Goal: Use online tool/utility: Utilize a website feature to perform a specific function

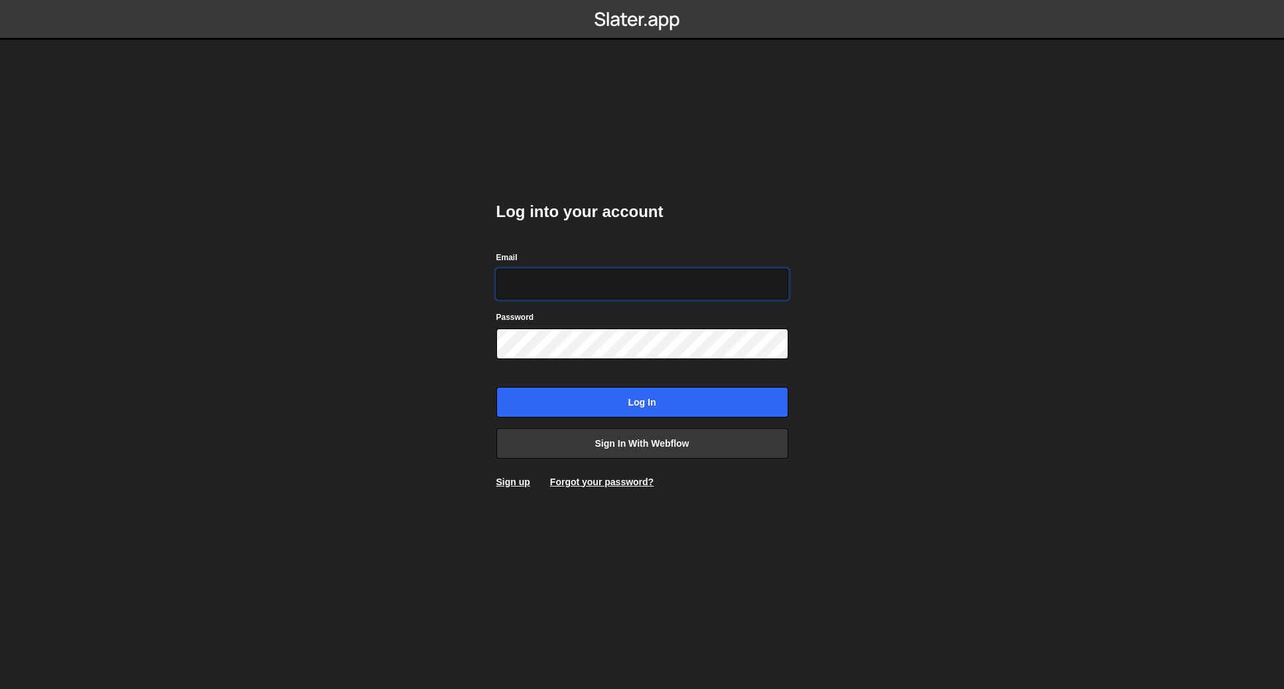
type input "josiah@gammadesign.co"
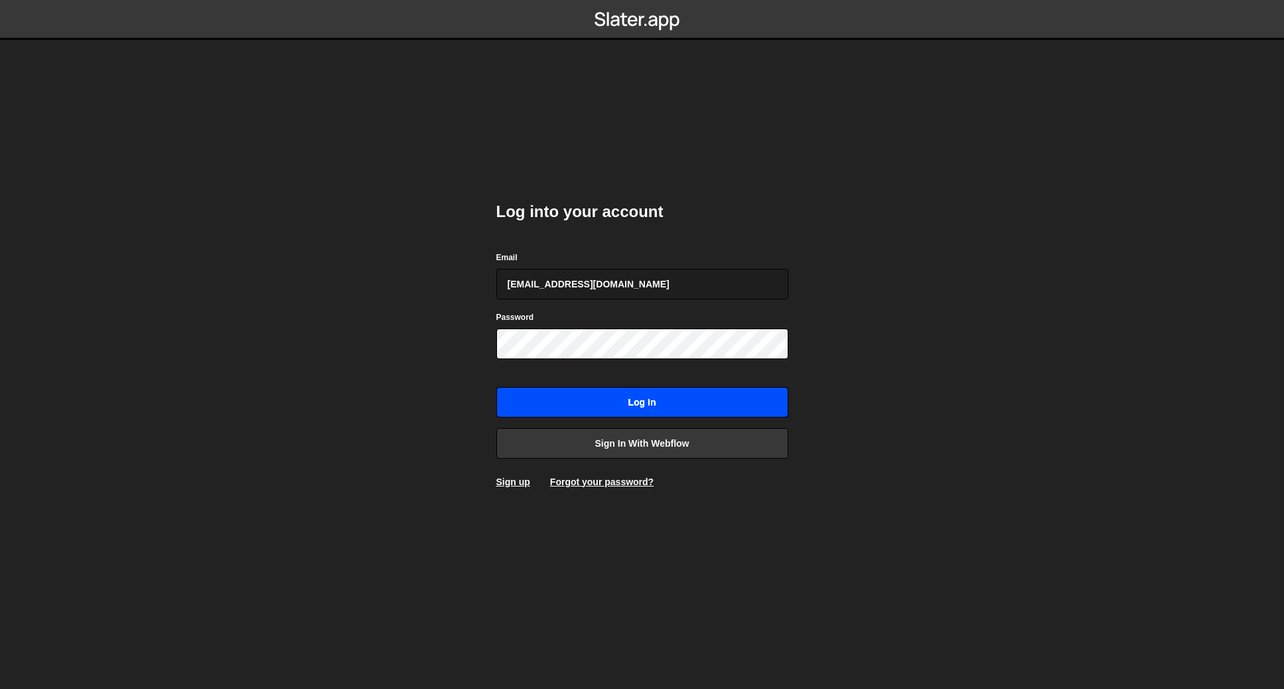
drag, startPoint x: 644, startPoint y: 408, endPoint x: 630, endPoint y: 408, distance: 13.3
click at [643, 407] on input "Log in" at bounding box center [642, 402] width 292 height 31
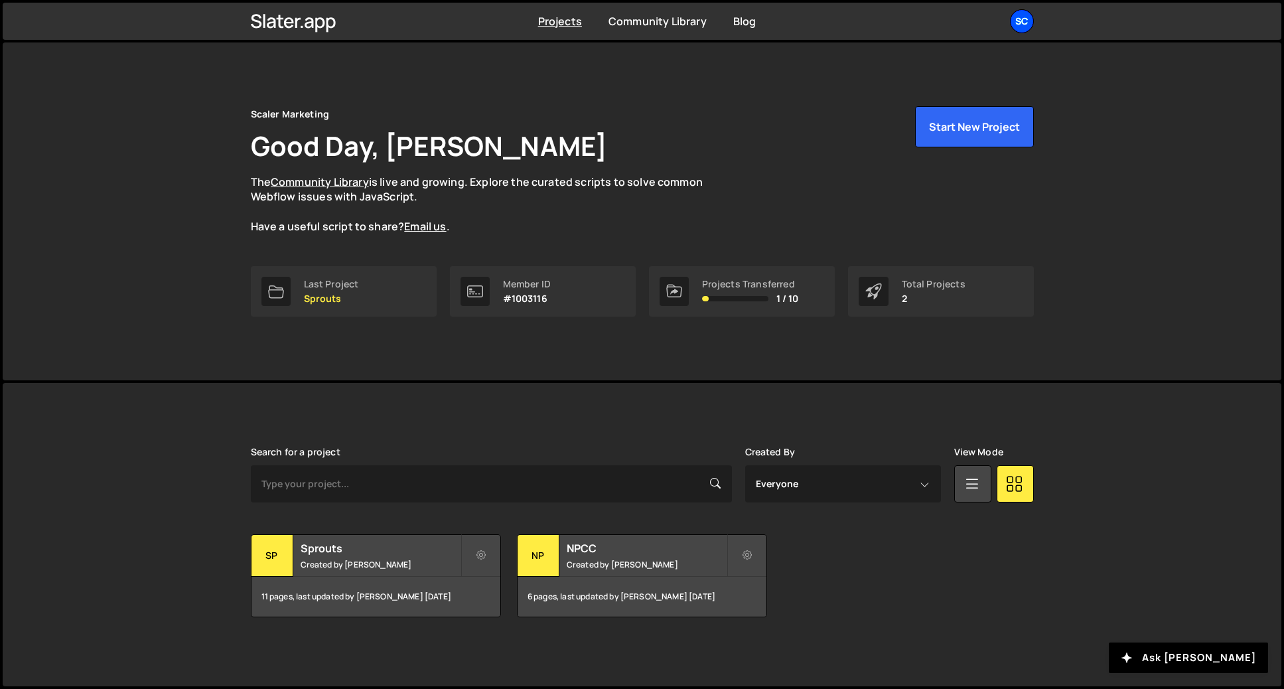
click at [1021, 11] on div "Sc" at bounding box center [1022, 21] width 24 height 24
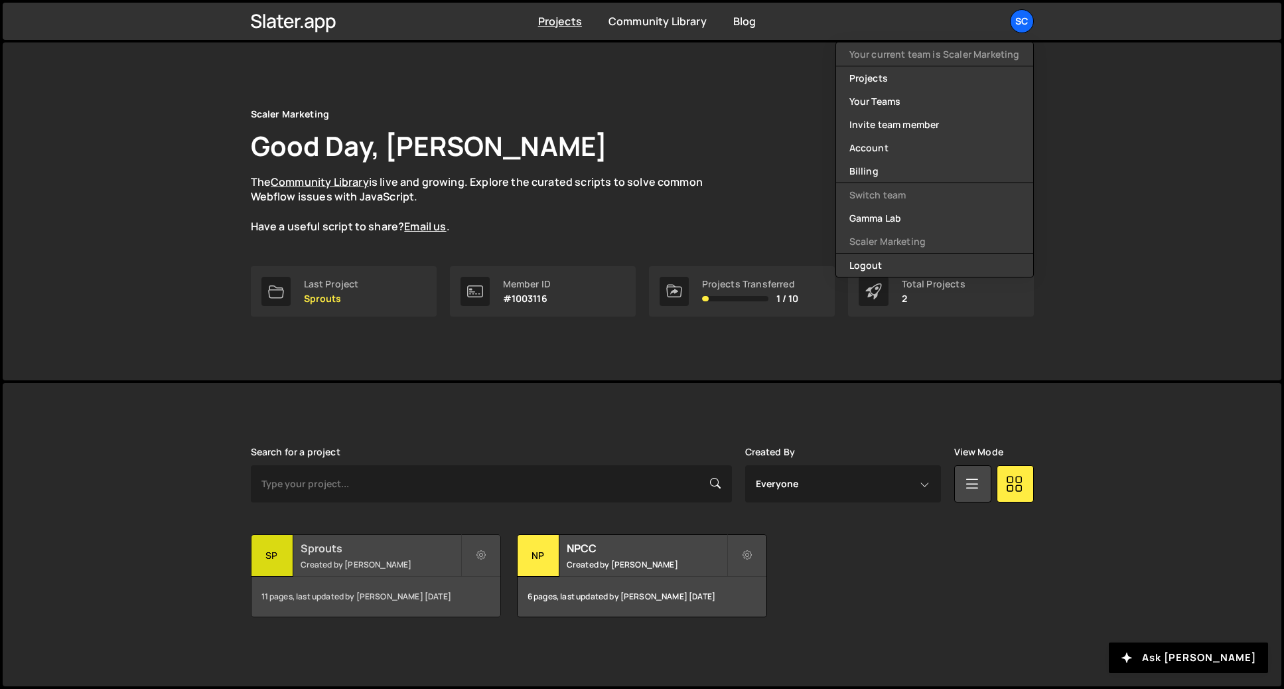
click at [409, 551] on h2 "Sprouts" at bounding box center [381, 548] width 160 height 15
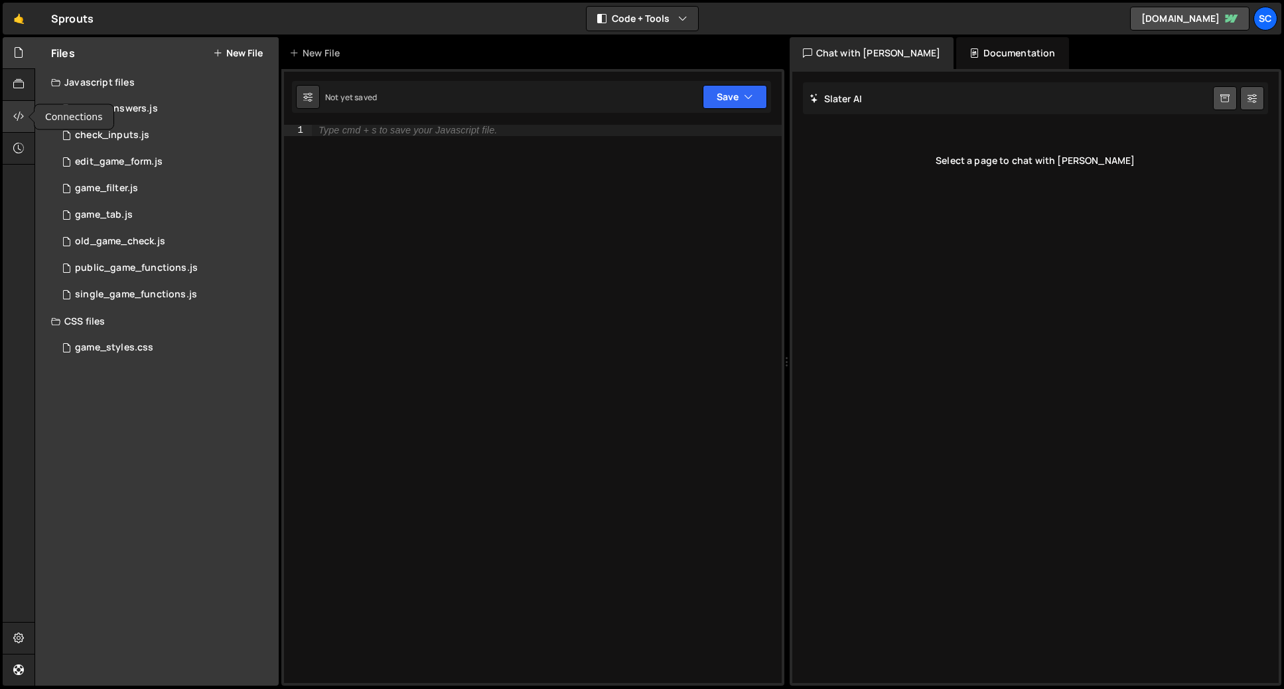
click at [22, 123] on icon at bounding box center [18, 116] width 11 height 15
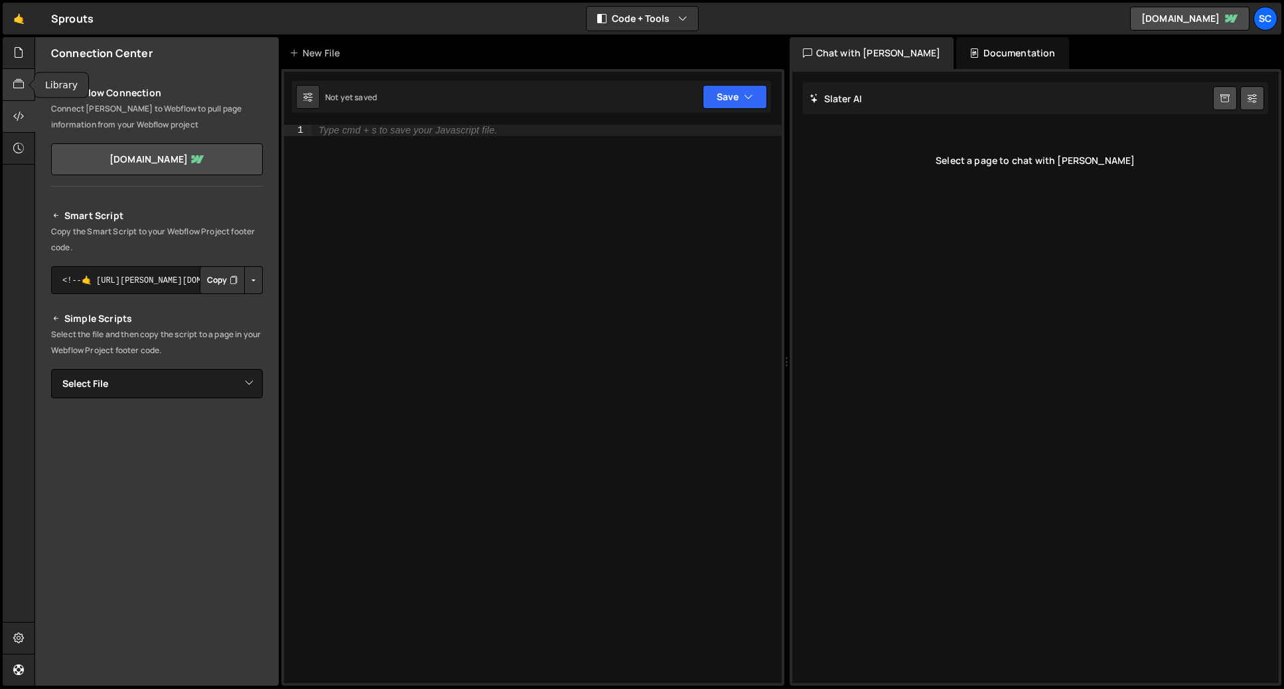
click at [19, 88] on icon at bounding box center [18, 84] width 11 height 15
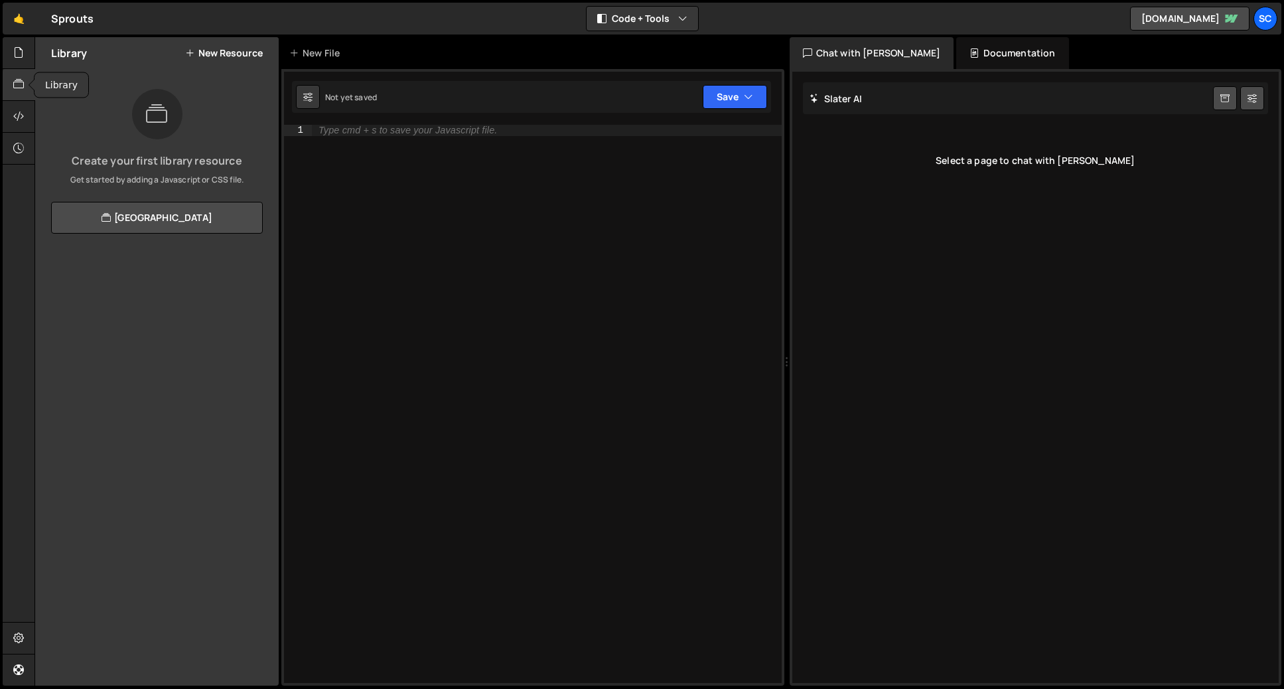
click at [22, 78] on icon at bounding box center [18, 84] width 11 height 15
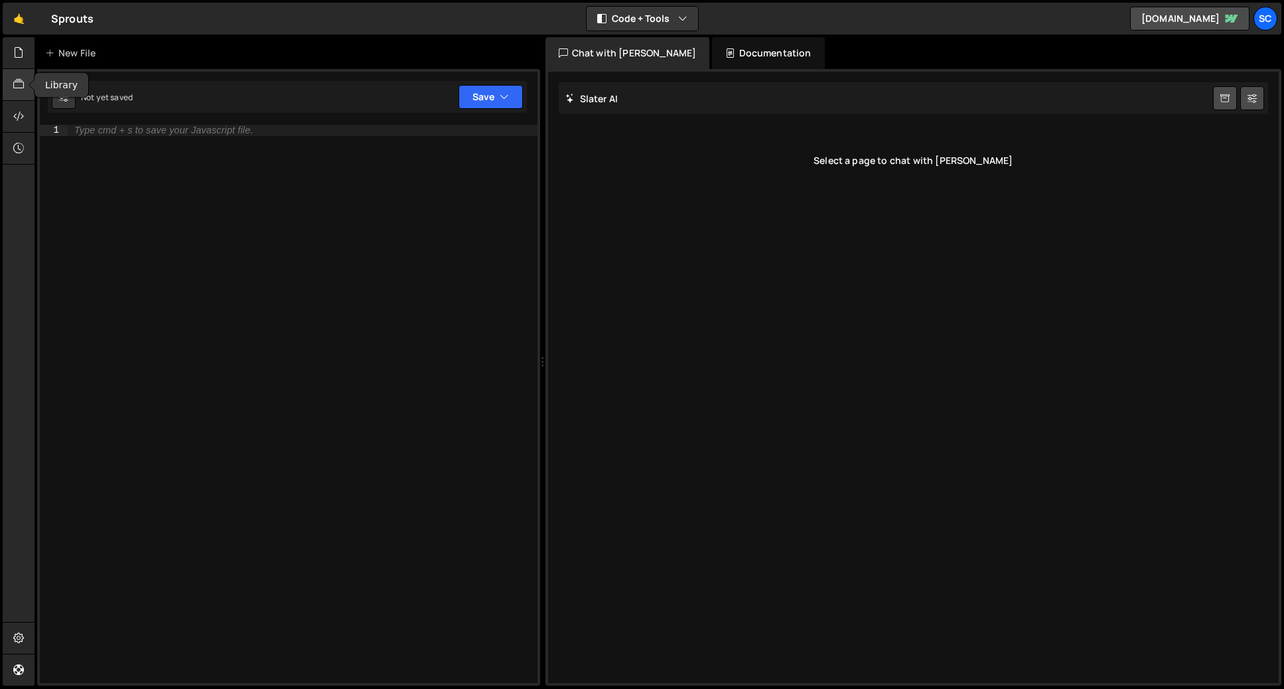
click at [17, 88] on icon at bounding box center [18, 84] width 11 height 15
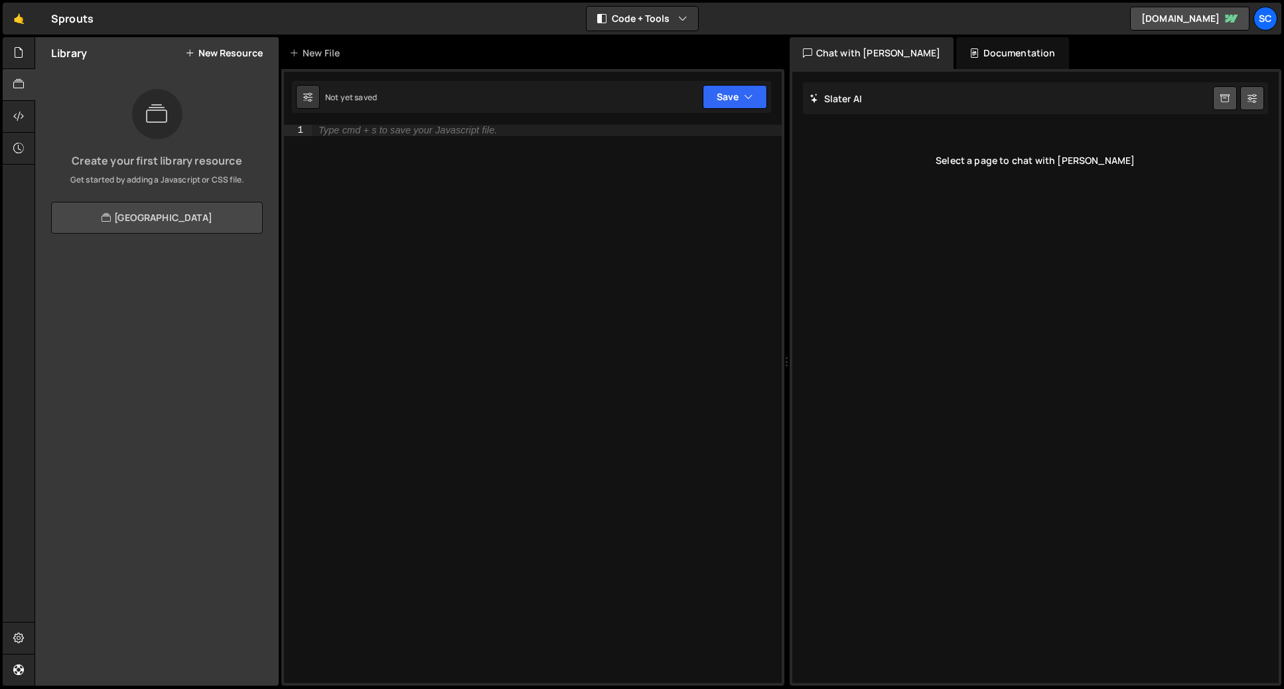
click at [186, 211] on link "View Community Library" at bounding box center [157, 218] width 212 height 32
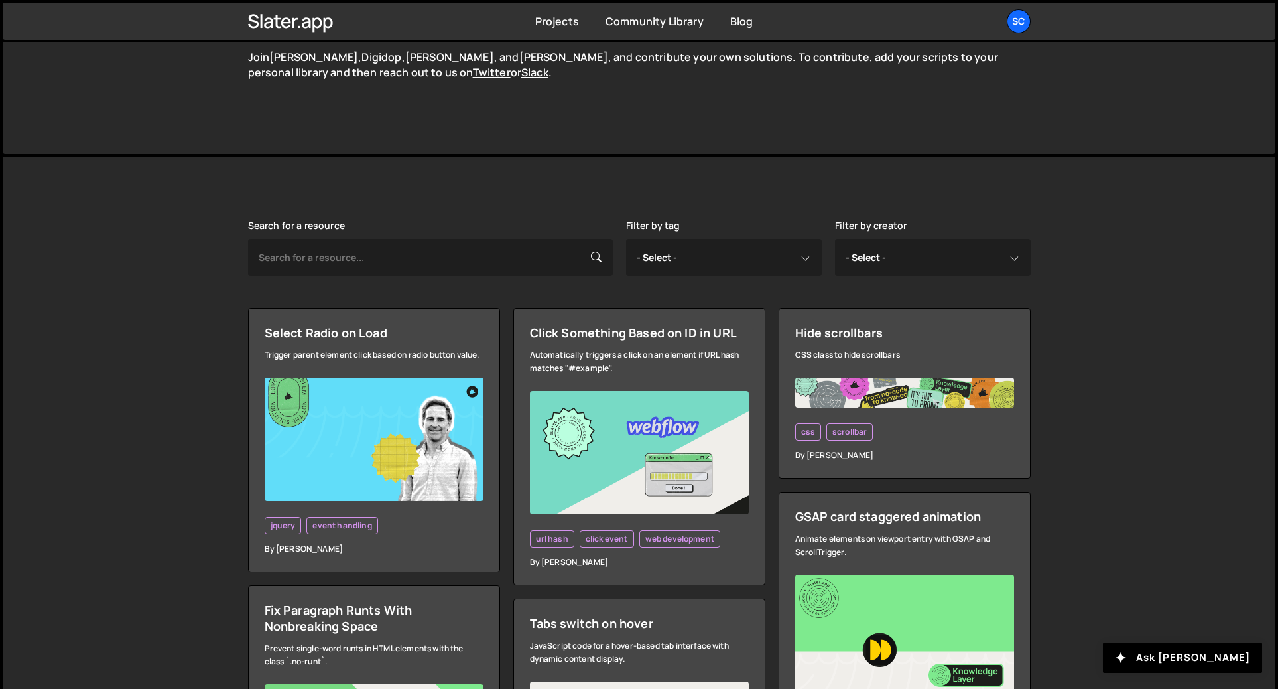
scroll to position [283, 0]
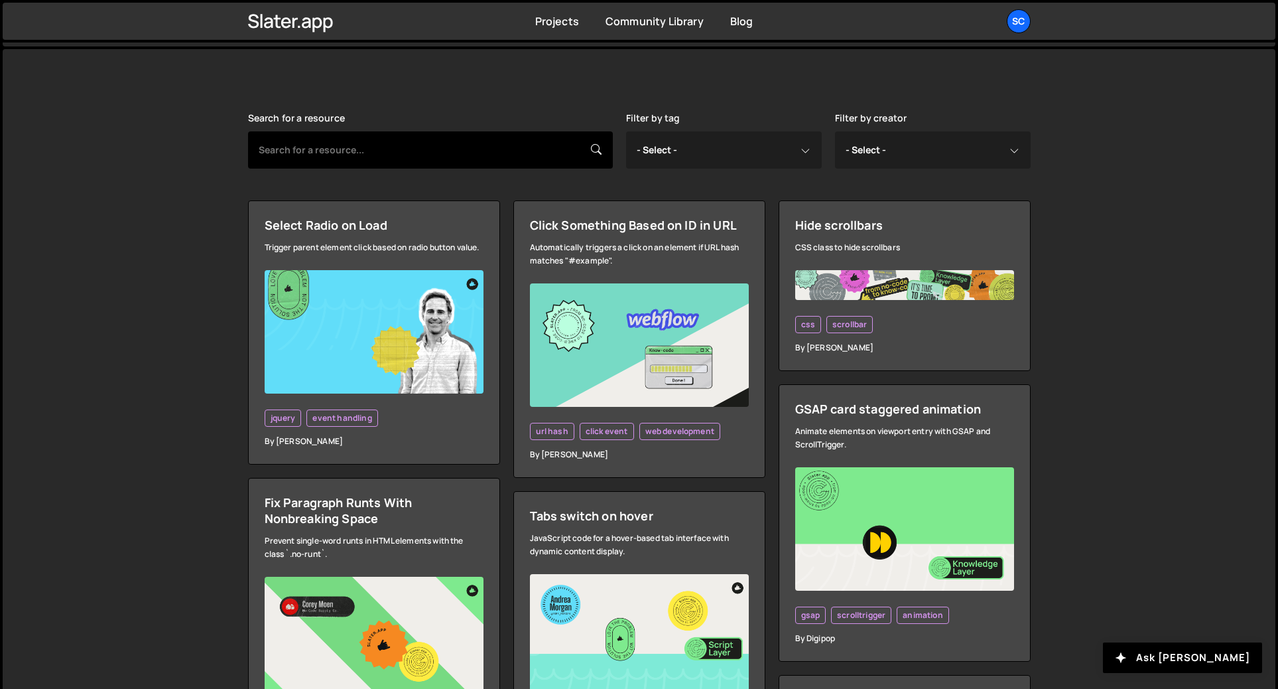
click at [390, 152] on input "text" at bounding box center [430, 149] width 365 height 37
type input "swiper"
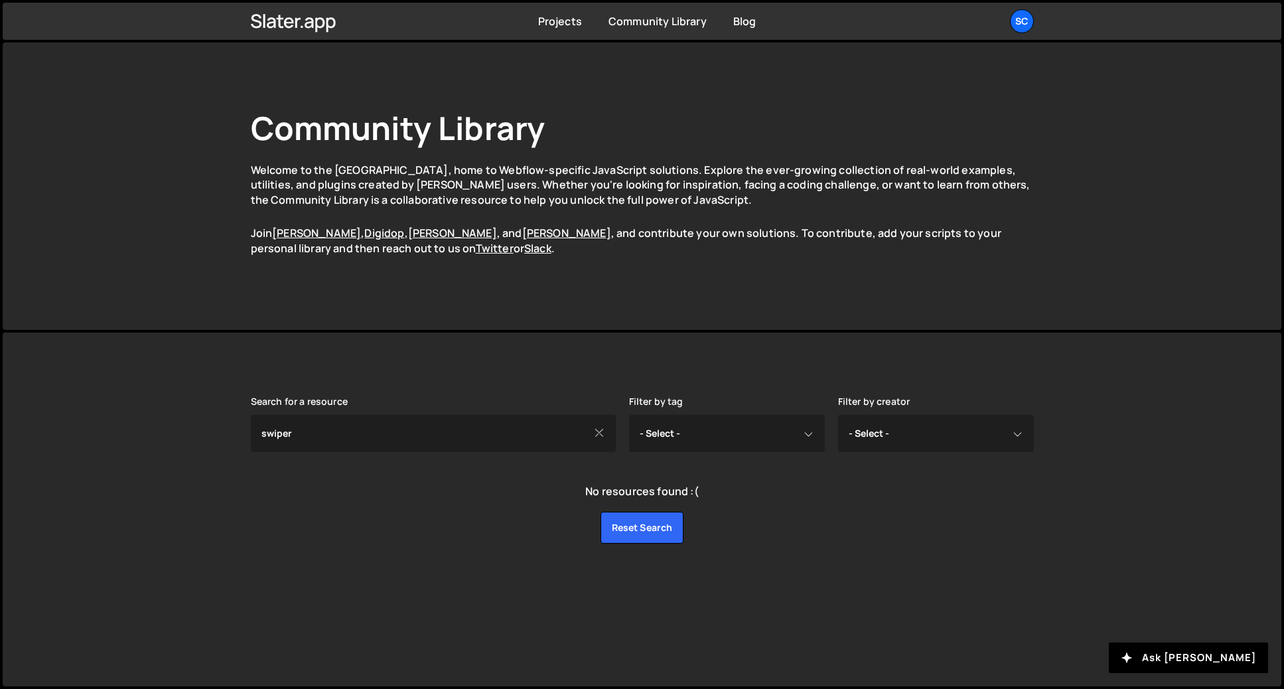
click at [596, 430] on icon at bounding box center [599, 432] width 11 height 15
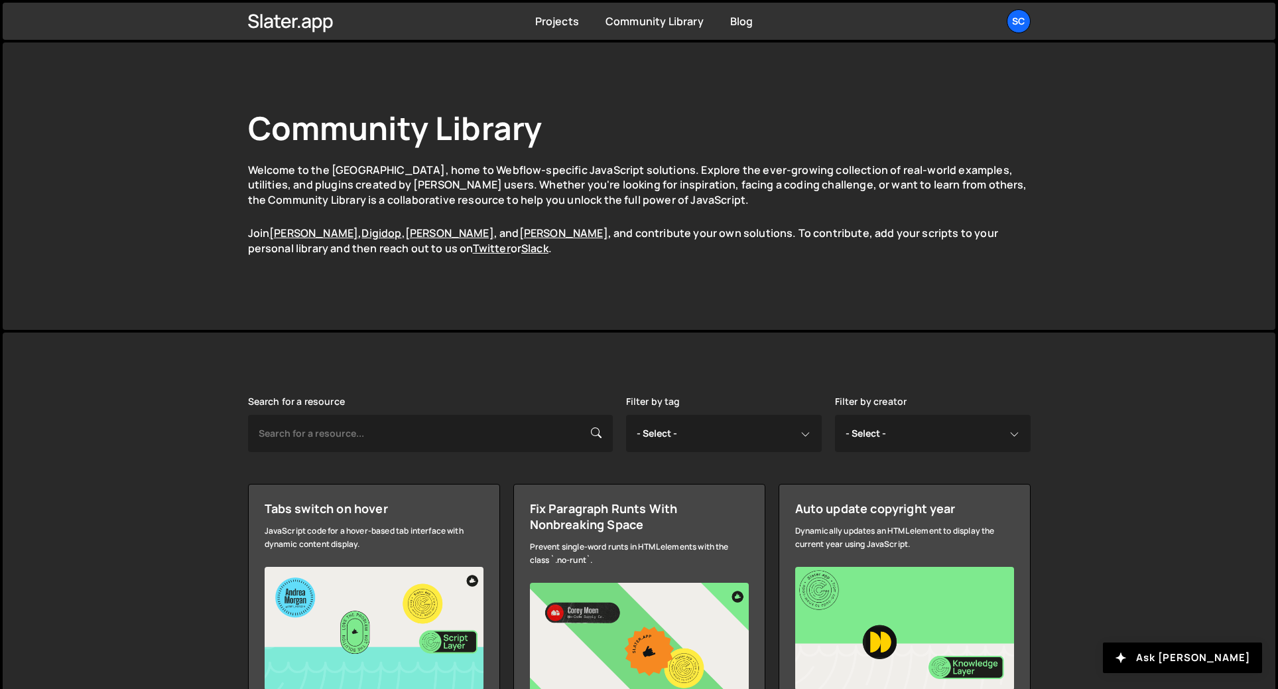
click at [599, 437] on icon at bounding box center [596, 432] width 11 height 15
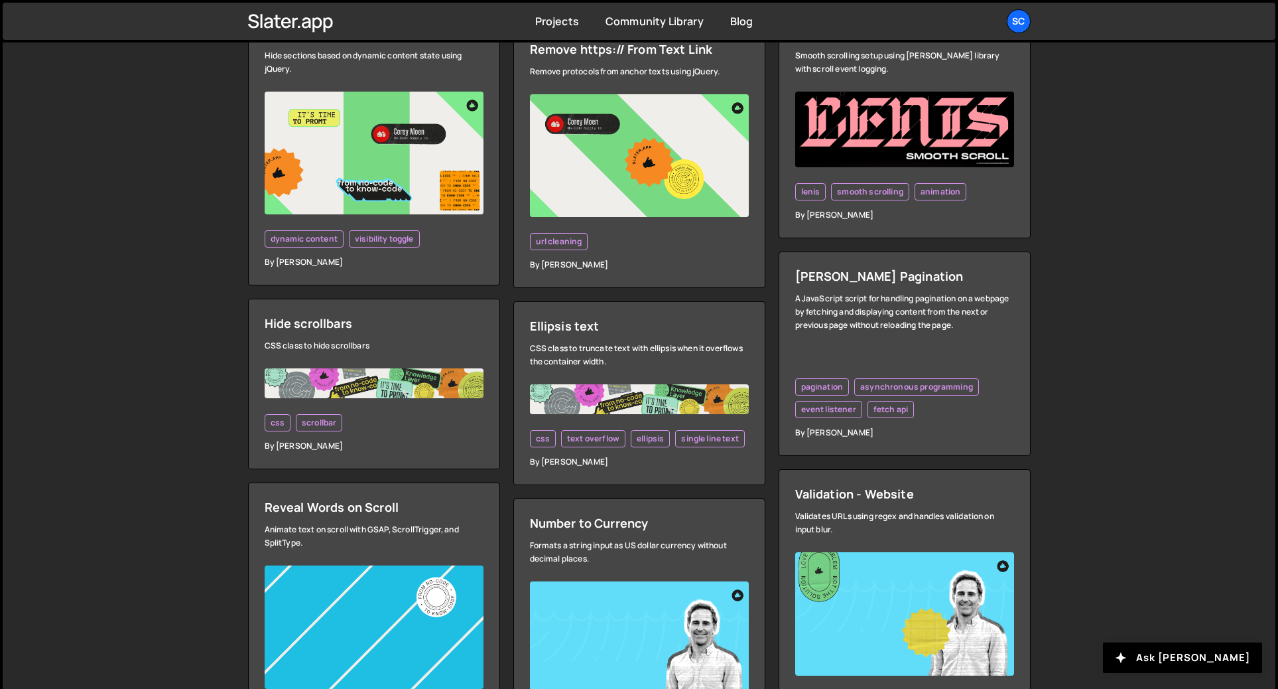
scroll to position [864, 0]
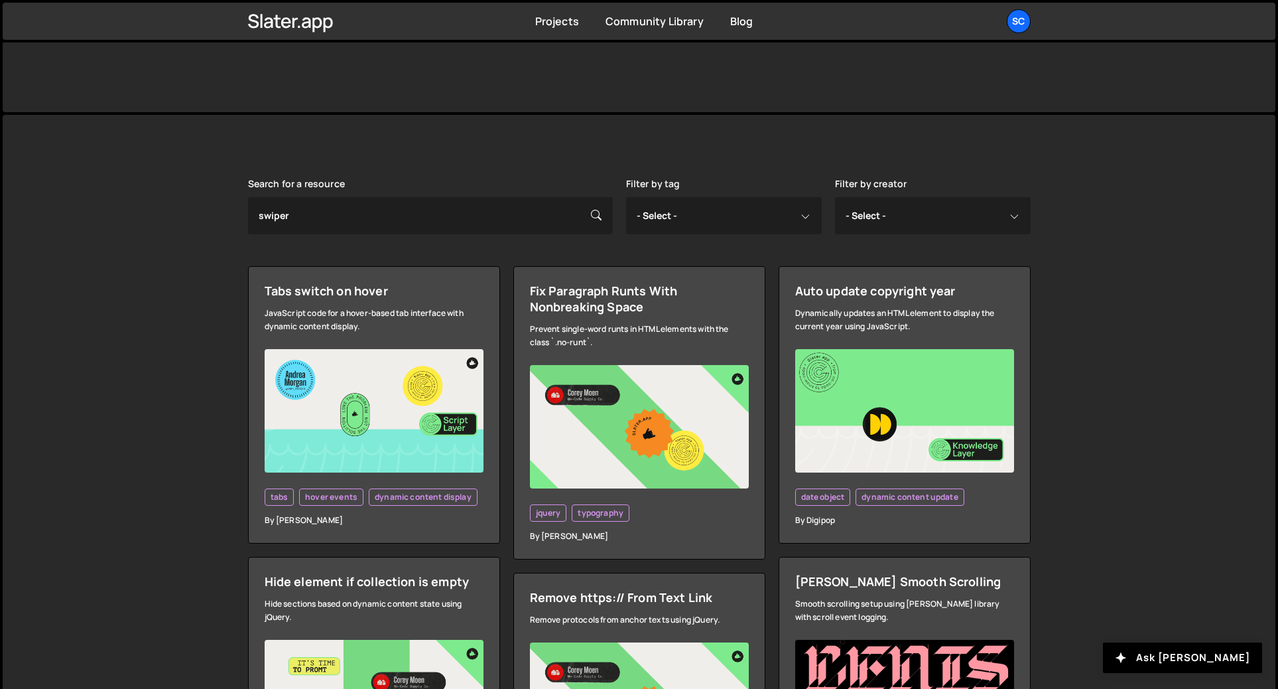
scroll to position [283, 0]
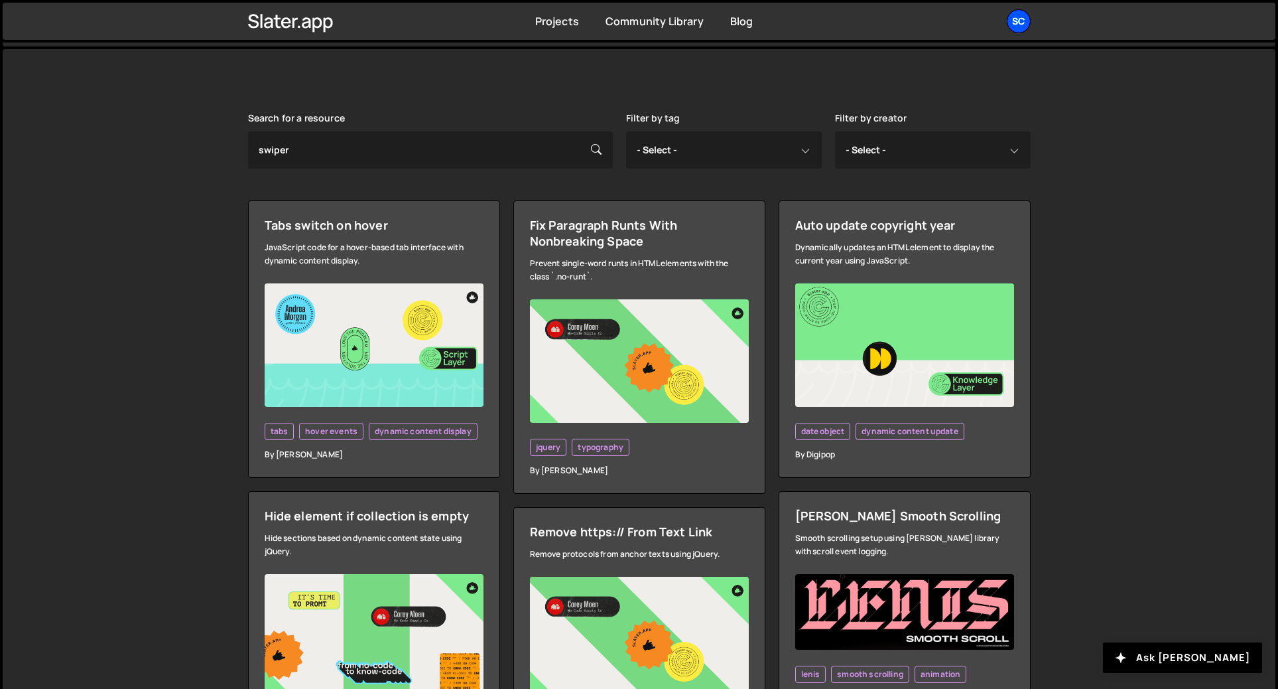
click at [1020, 20] on div "Sc" at bounding box center [1019, 21] width 24 height 24
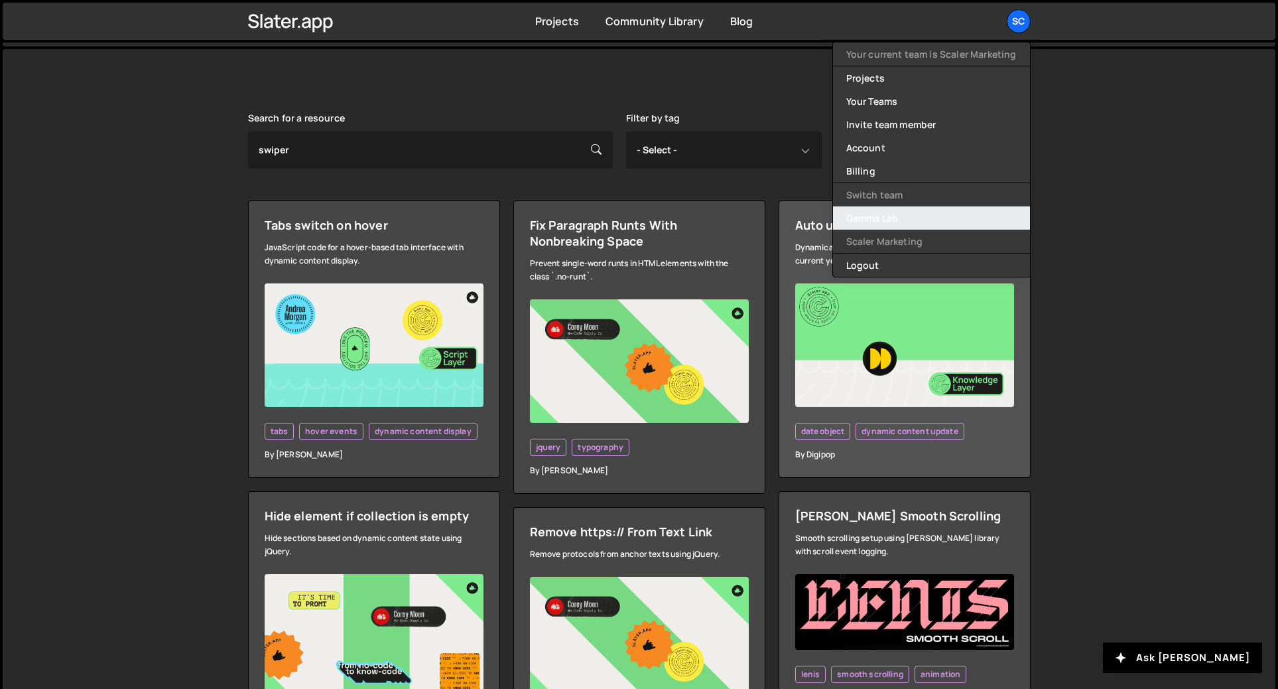
click at [912, 214] on link "Gamma Lab" at bounding box center [931, 217] width 197 height 23
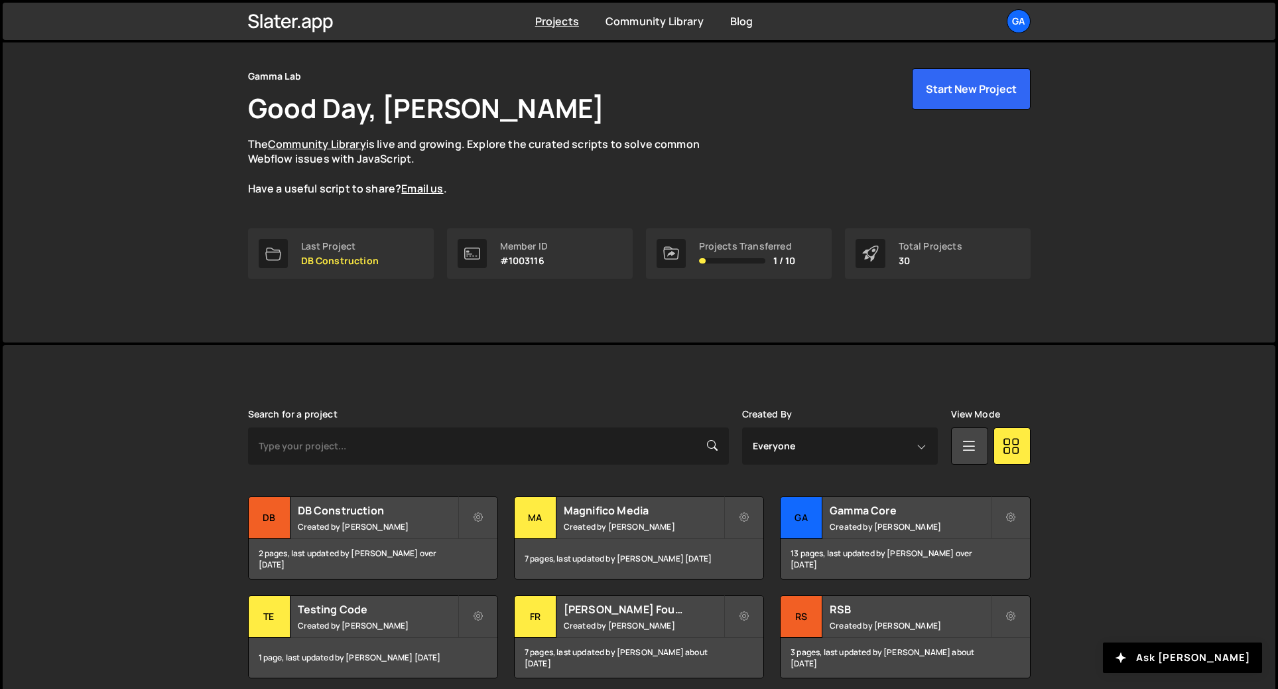
scroll to position [253, 0]
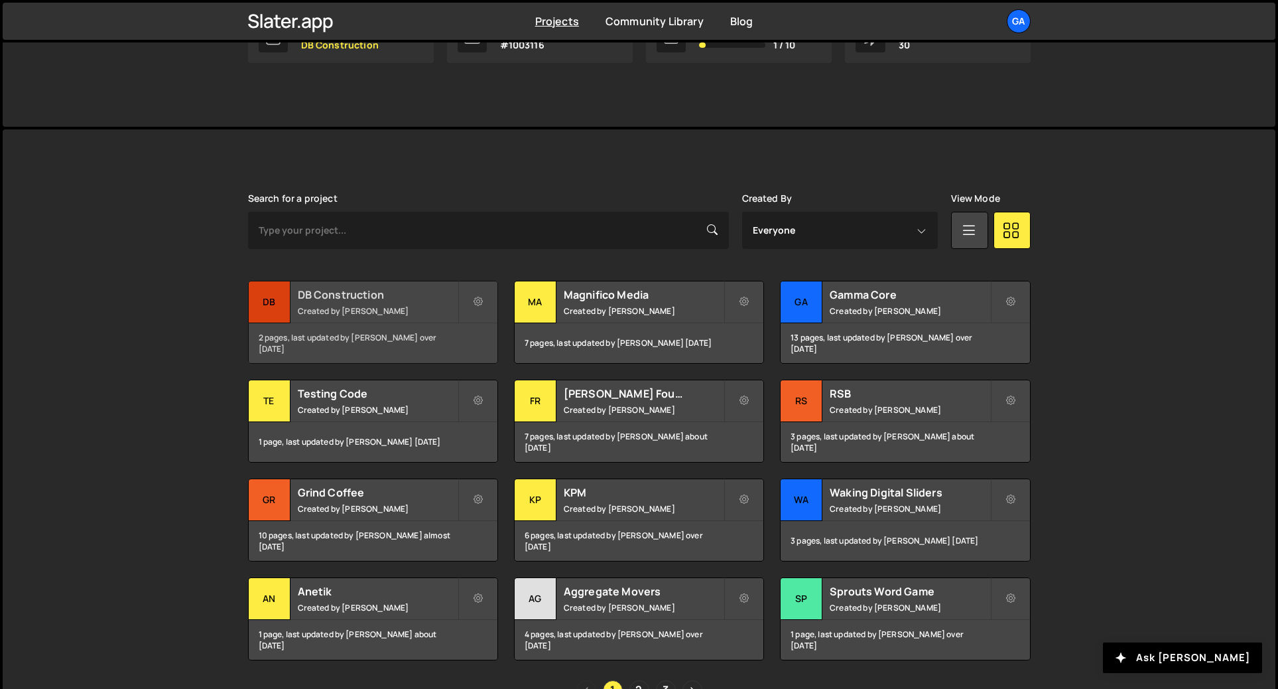
click at [435, 297] on h2 "DB Construction" at bounding box center [378, 294] width 160 height 15
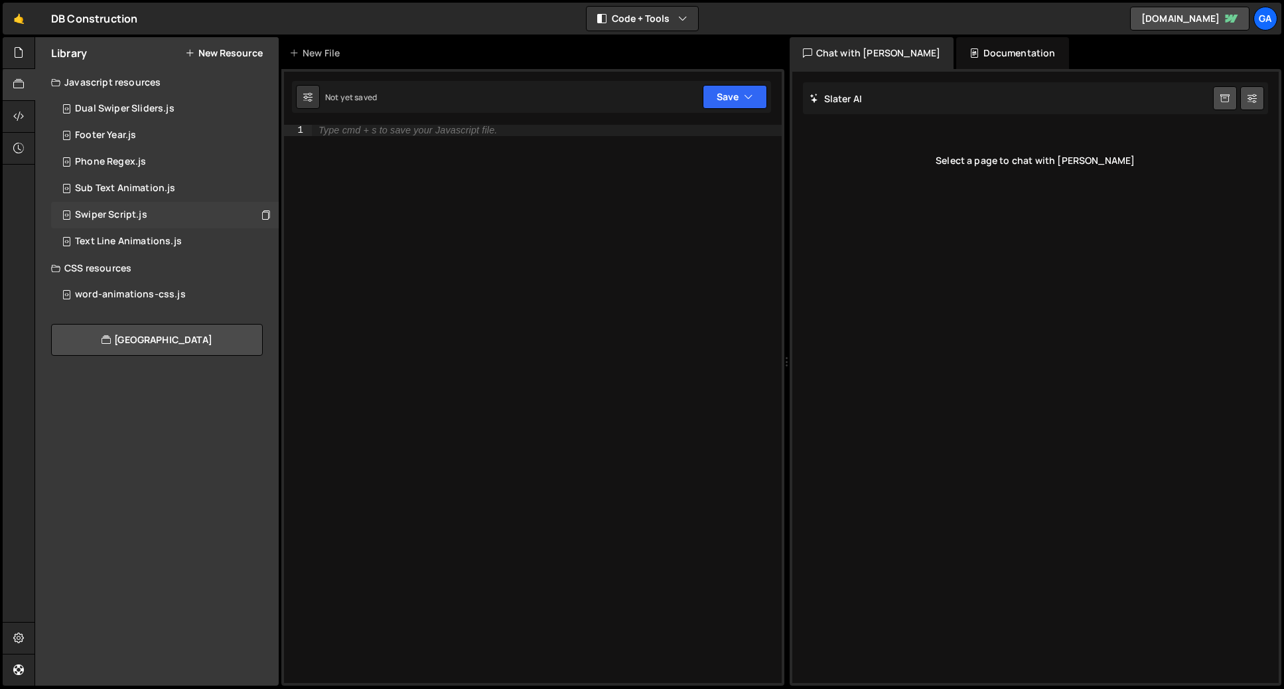
click at [183, 212] on div "Swiper Script.js 0" at bounding box center [165, 215] width 228 height 27
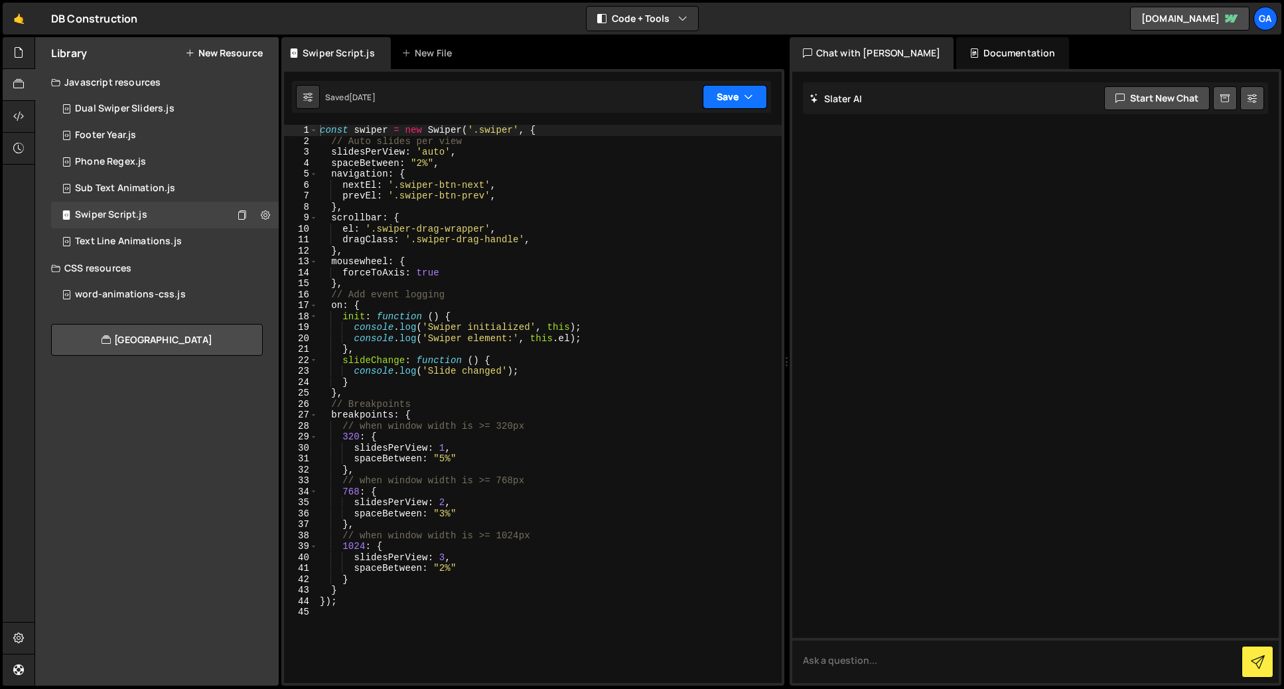
click at [719, 102] on button "Save" at bounding box center [735, 97] width 64 height 24
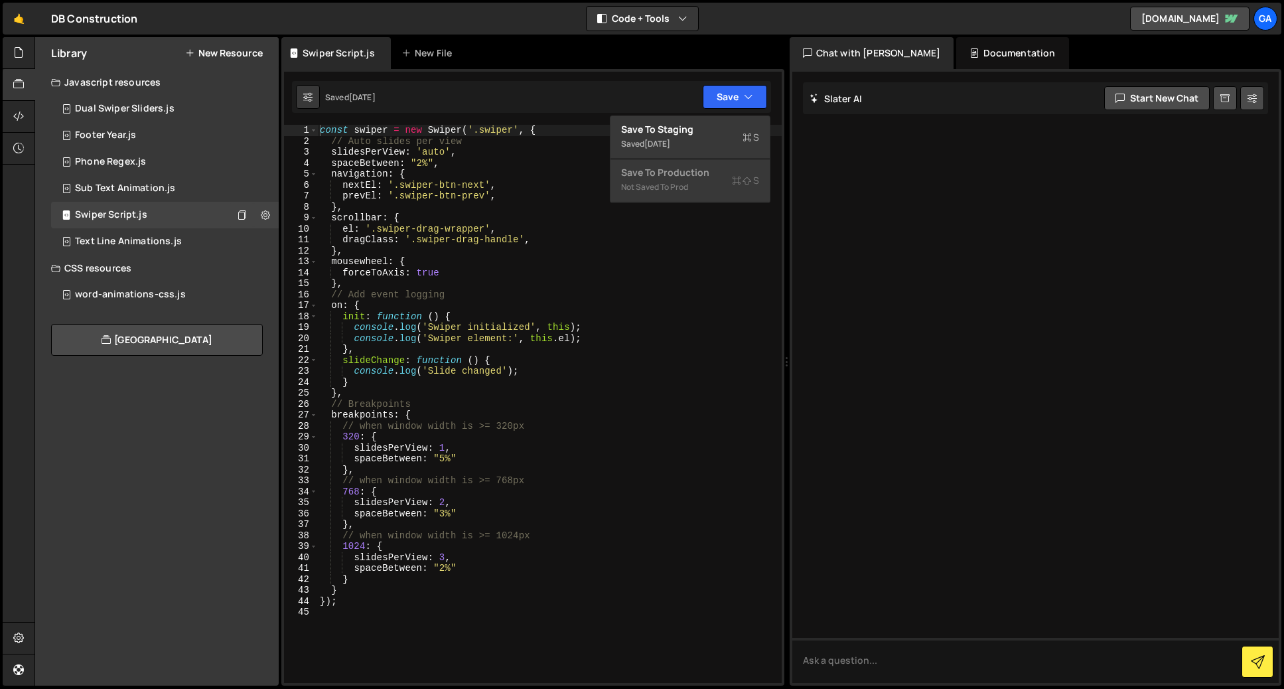
click at [496, 121] on div "1 Type cmd + s to save your Javascript file. הההההההההההההההההההההההההההההההההה…" at bounding box center [532, 377] width 503 height 616
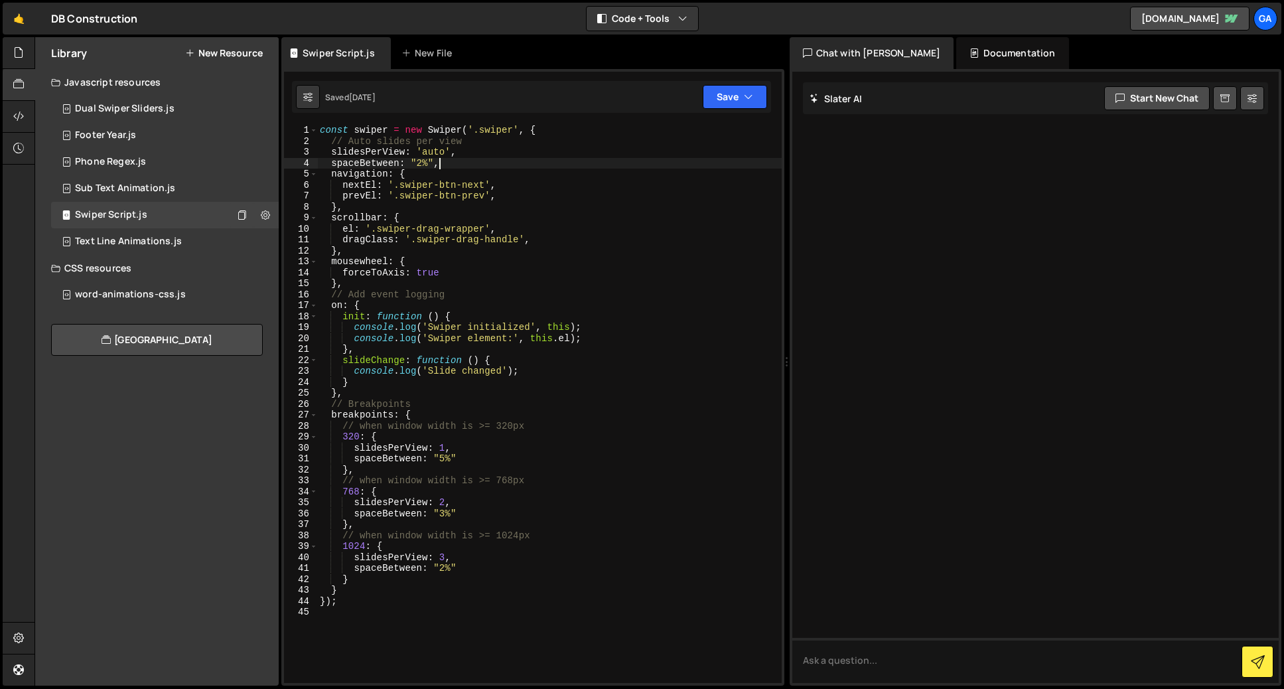
click at [500, 168] on div "const swiper = new Swiper ( '.swiper' , { // Auto slides per view slidesPerView…" at bounding box center [549, 415] width 464 height 580
type textarea "});"
